Goal: Transaction & Acquisition: Purchase product/service

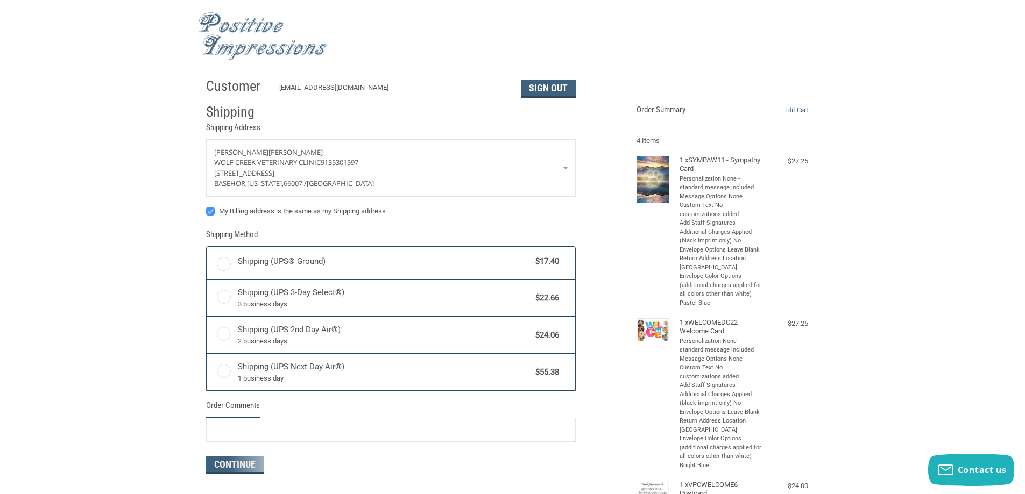
radio input "true"
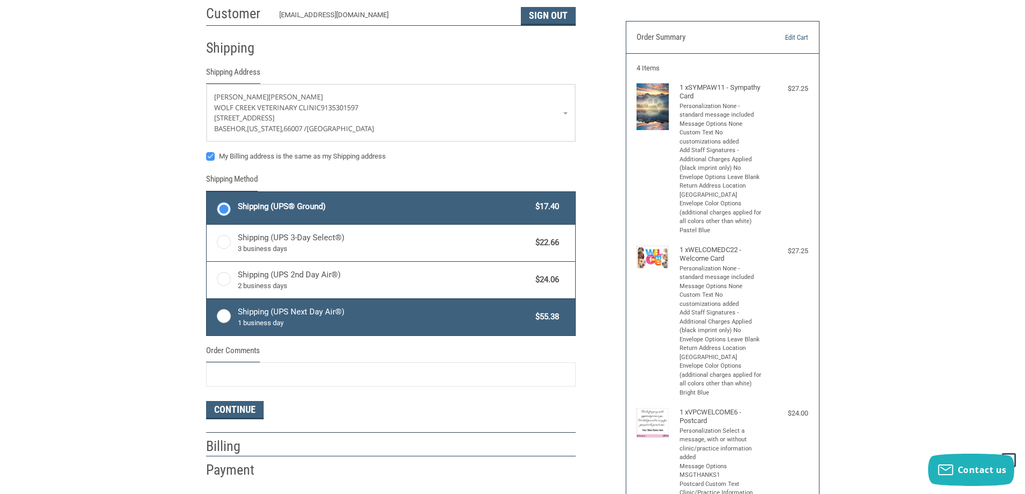
scroll to position [54, 0]
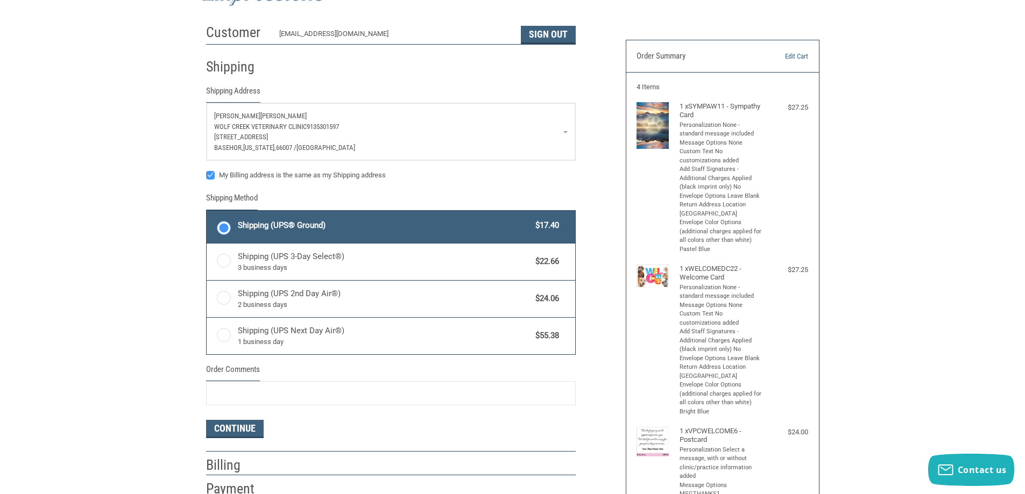
click at [265, 115] on p "[PERSON_NAME]" at bounding box center [391, 116] width 354 height 11
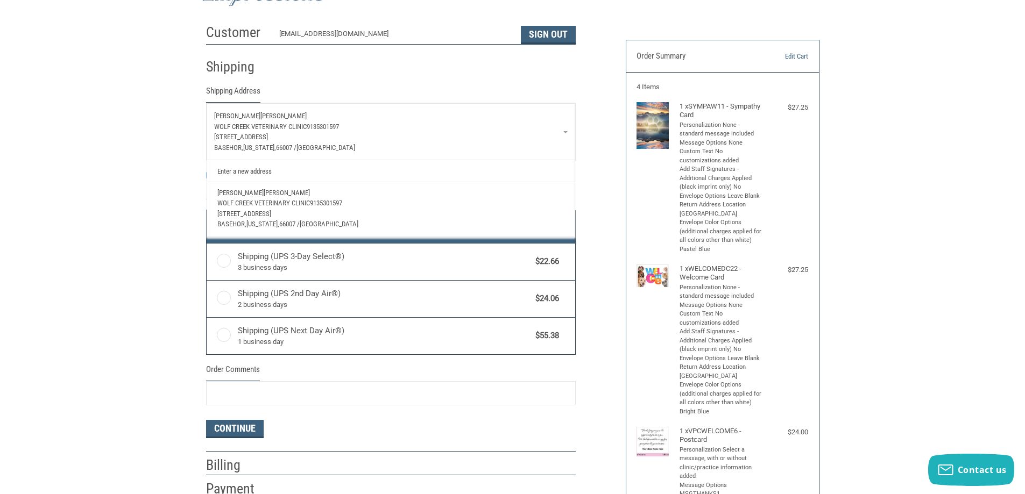
click at [468, 433] on div "Continue" at bounding box center [391, 429] width 370 height 18
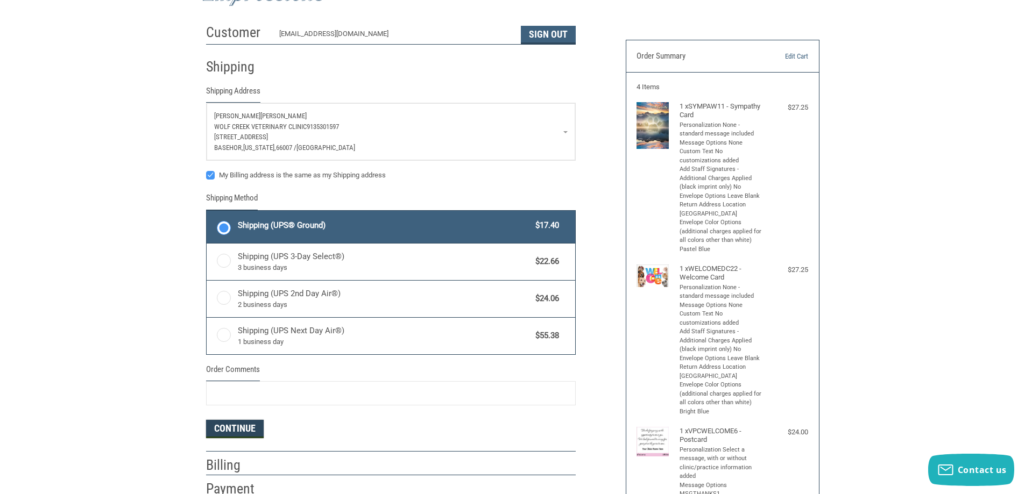
click at [246, 429] on button "Continue" at bounding box center [235, 429] width 58 height 18
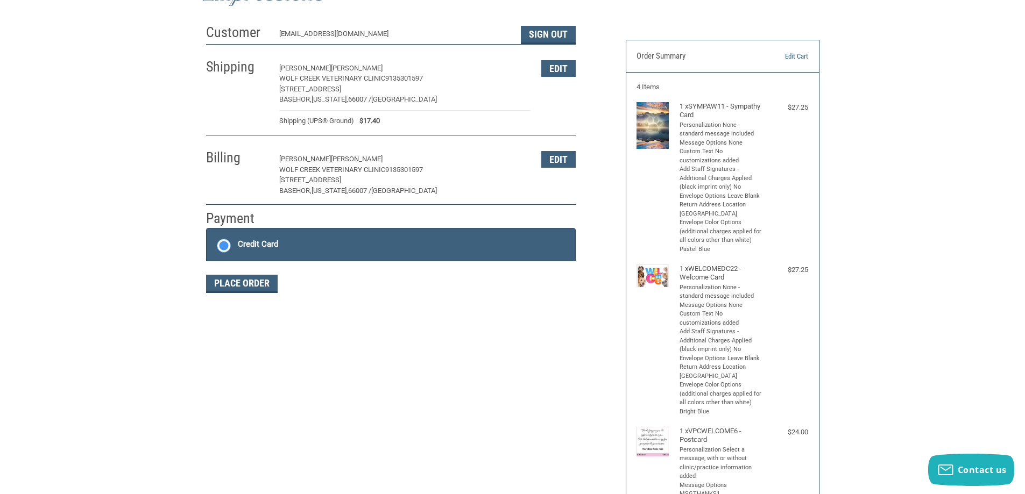
scroll to position [81, 0]
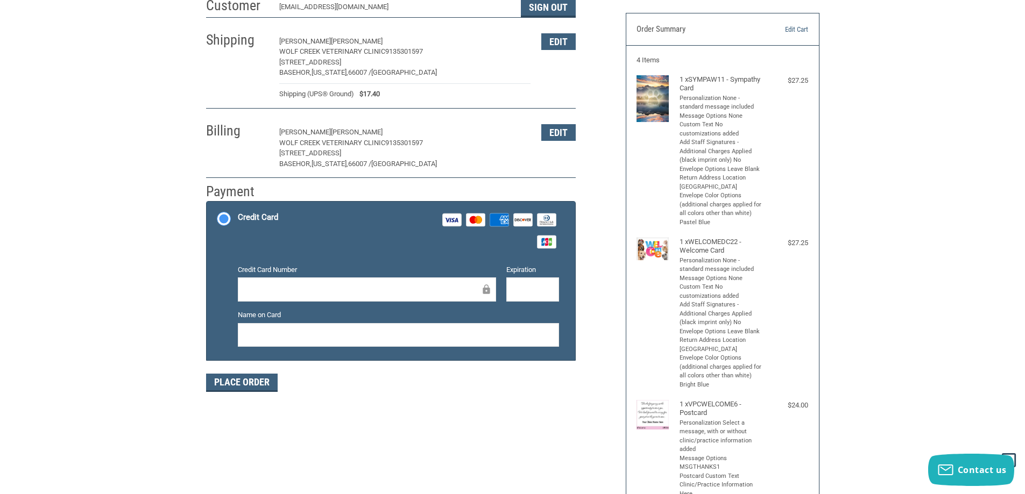
click at [388, 298] on div at bounding box center [367, 290] width 258 height 24
click at [379, 279] on div at bounding box center [367, 290] width 258 height 24
click at [379, 351] on div "Credit Card Number Expiration Name on Card" at bounding box center [398, 310] width 332 height 91
click at [374, 343] on div at bounding box center [398, 335] width 321 height 24
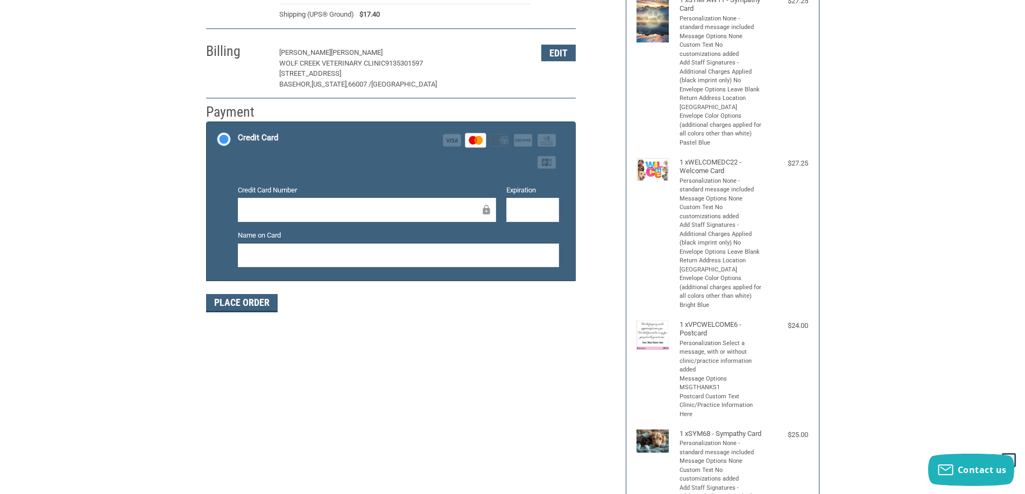
scroll to position [188, 0]
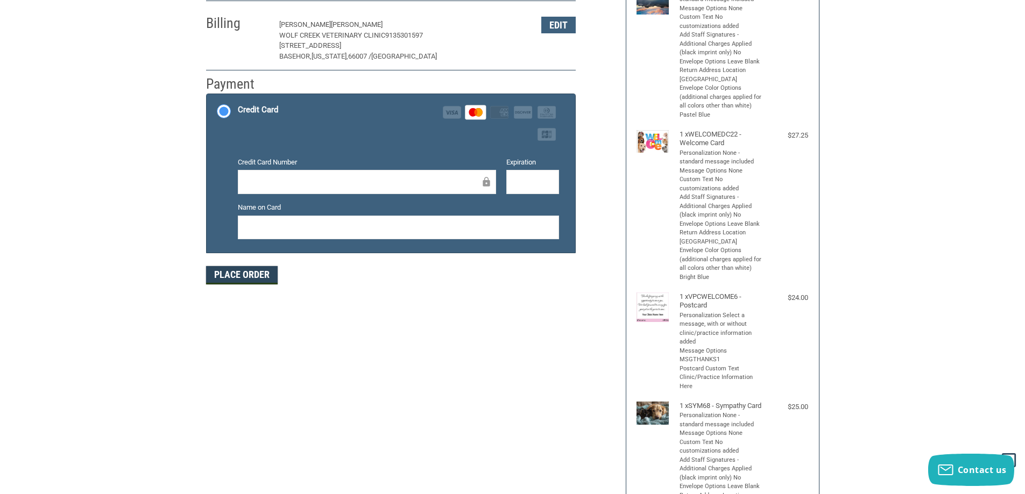
click at [230, 271] on button "Place Order" at bounding box center [242, 275] width 72 height 18
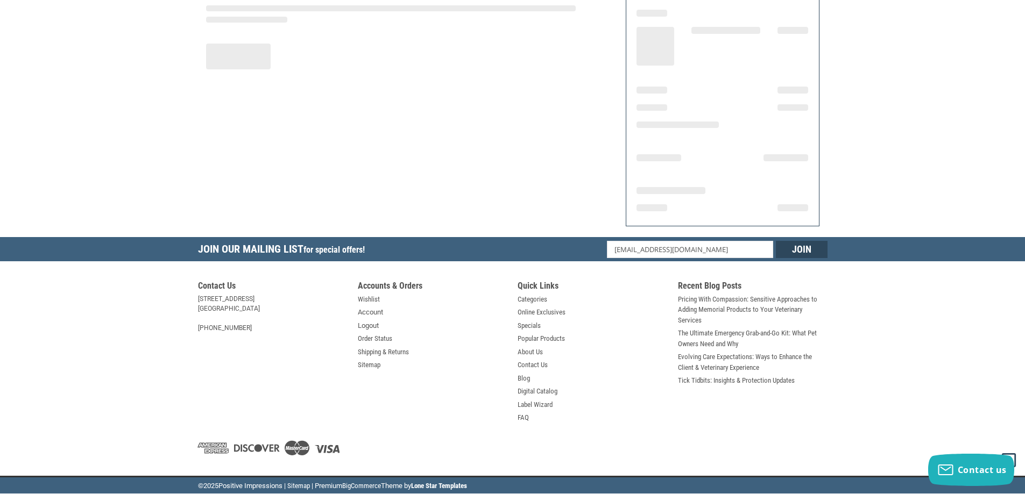
scroll to position [125, 0]
